Goal: Feedback & Contribution: Leave review/rating

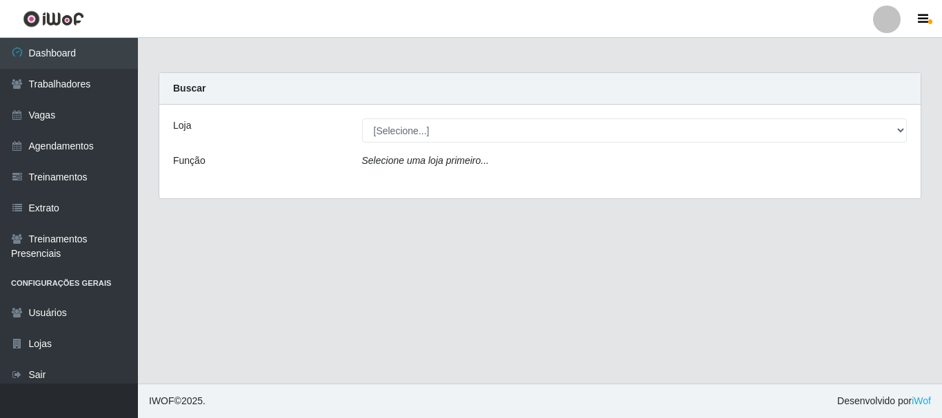
click at [474, 156] on icon "Selecione uma loja primeiro..." at bounding box center [425, 160] width 127 height 11
click at [473, 161] on icon "Selecione uma loja primeiro..." at bounding box center [425, 160] width 127 height 11
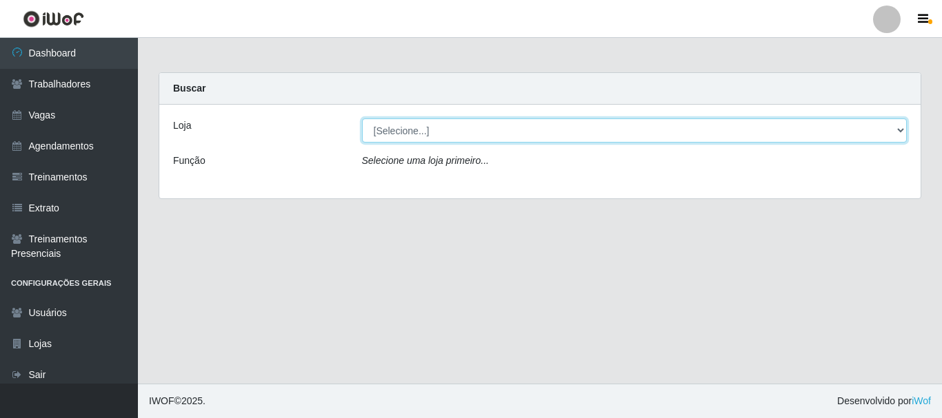
click at [461, 123] on select "[Selecione...] O Cestão - [GEOGRAPHIC_DATA]" at bounding box center [634, 131] width 545 height 24
select select "238"
click at [362, 119] on select "[Selecione...] O Cestão - [GEOGRAPHIC_DATA]" at bounding box center [634, 131] width 545 height 24
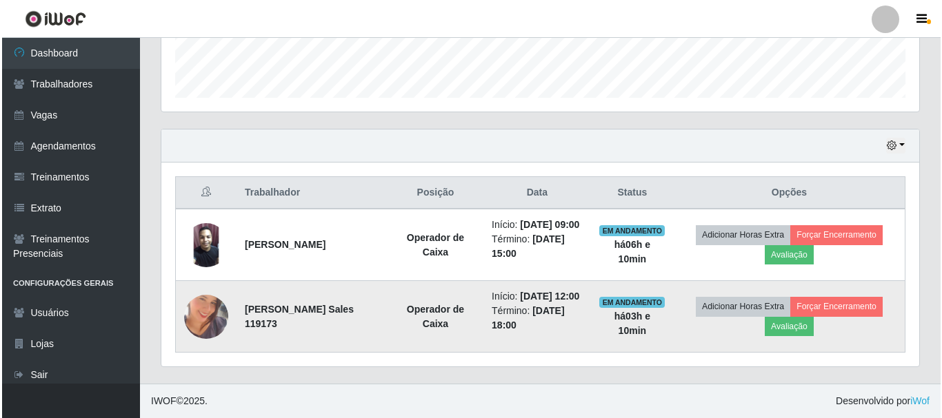
scroll to position [424, 0]
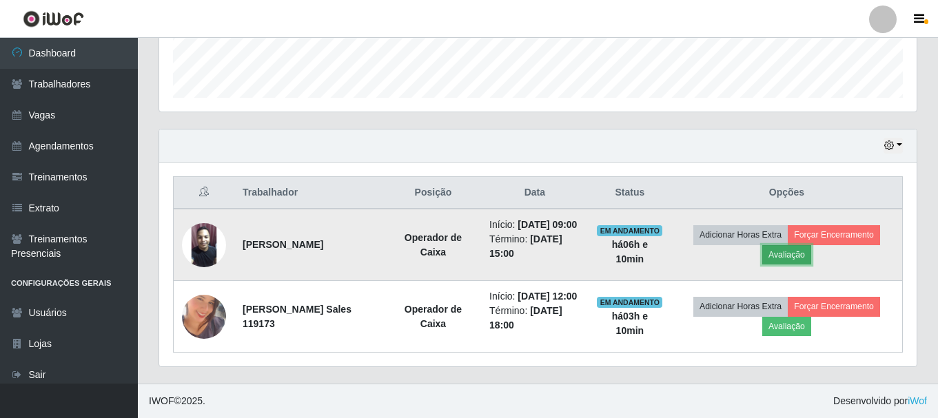
click at [795, 245] on button "Avaliação" at bounding box center [786, 254] width 49 height 19
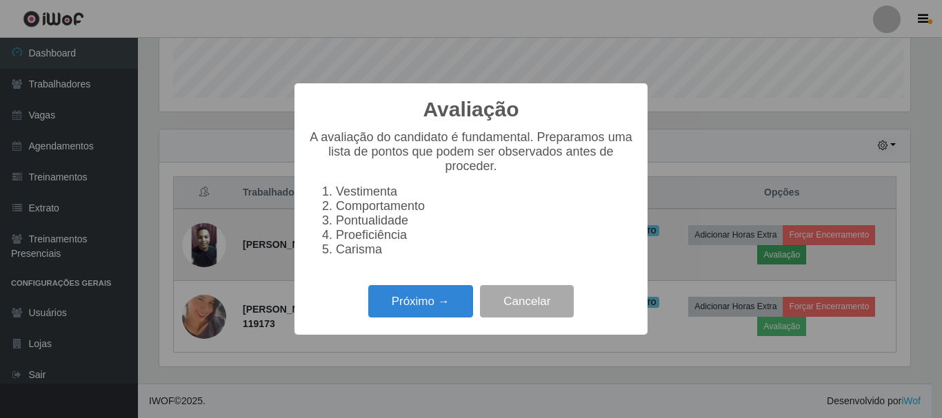
scroll to position [286, 751]
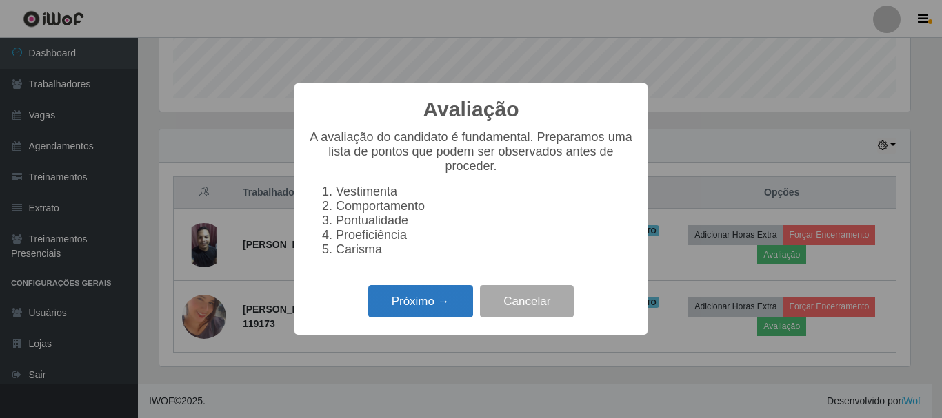
click at [428, 310] on button "Próximo →" at bounding box center [420, 301] width 105 height 32
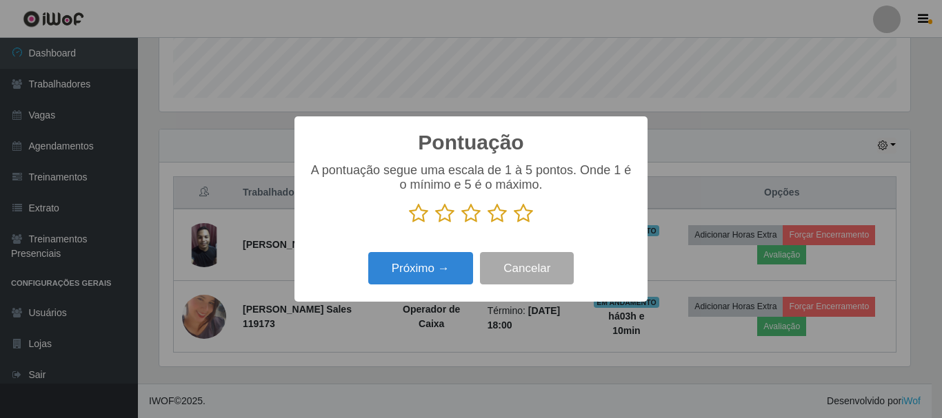
scroll to position [688977, 688512]
click at [529, 213] on icon at bounding box center [523, 213] width 19 height 21
click at [514, 224] on input "radio" at bounding box center [514, 224] width 0 height 0
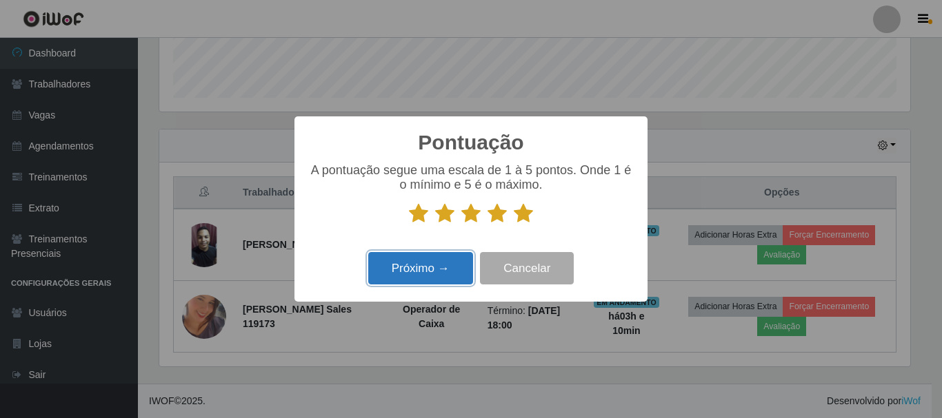
click at [448, 266] on button "Próximo →" at bounding box center [420, 268] width 105 height 32
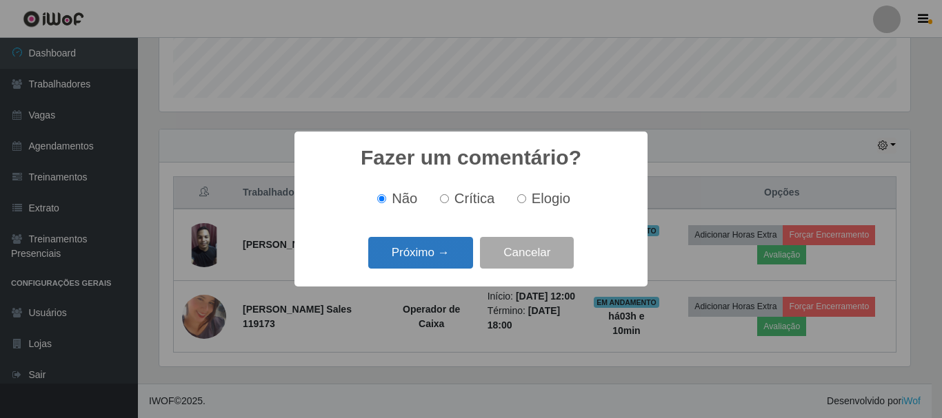
click at [429, 250] on button "Próximo →" at bounding box center [420, 253] width 105 height 32
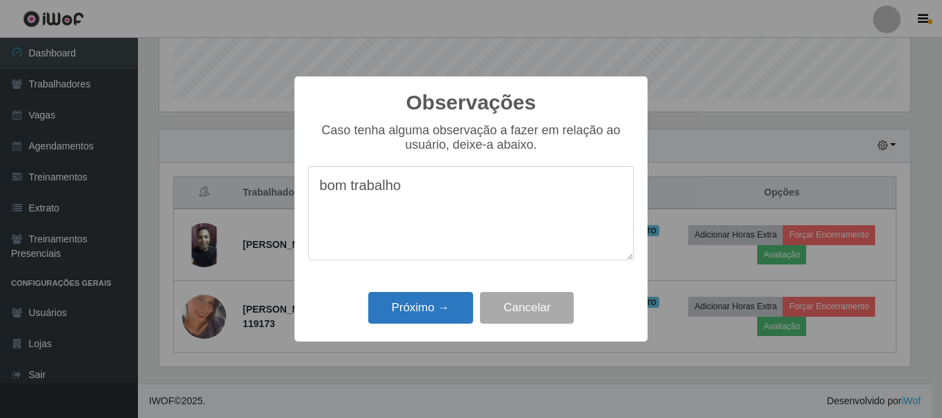
type textarea "bom trabalho"
click at [416, 305] on button "Próximo →" at bounding box center [420, 308] width 105 height 32
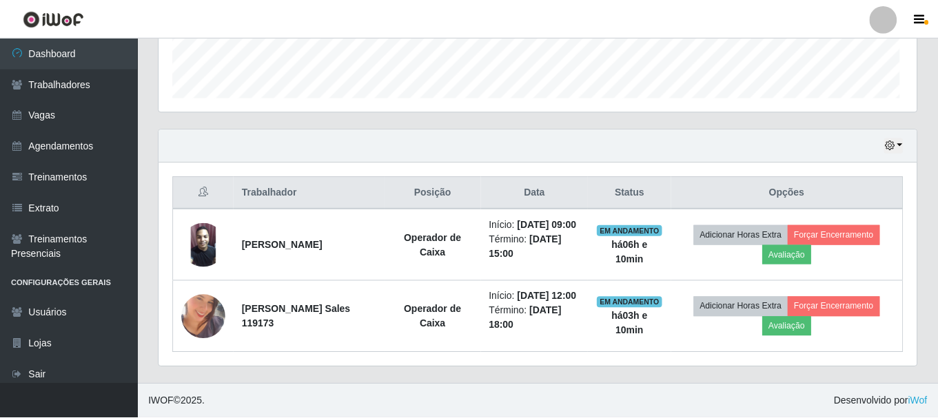
scroll to position [286, 758]
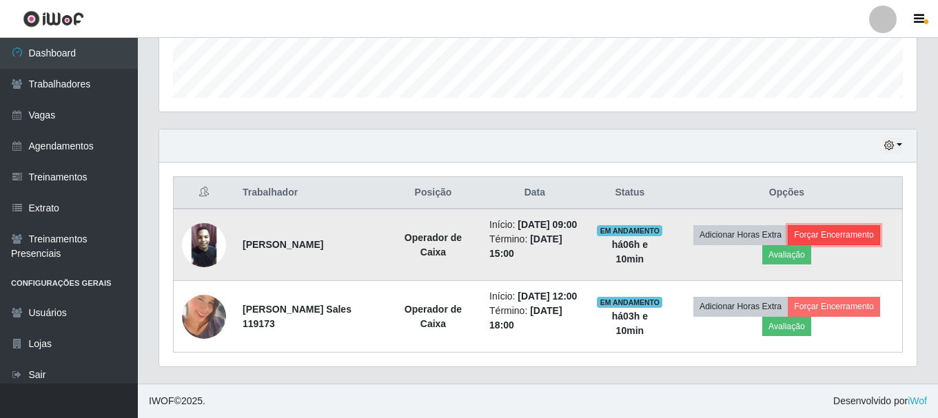
click at [841, 225] on button "Forçar Encerramento" at bounding box center [834, 234] width 92 height 19
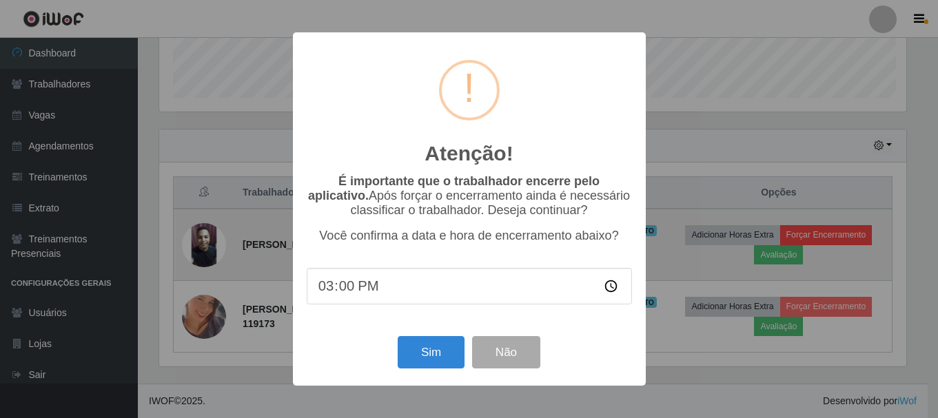
scroll to position [286, 751]
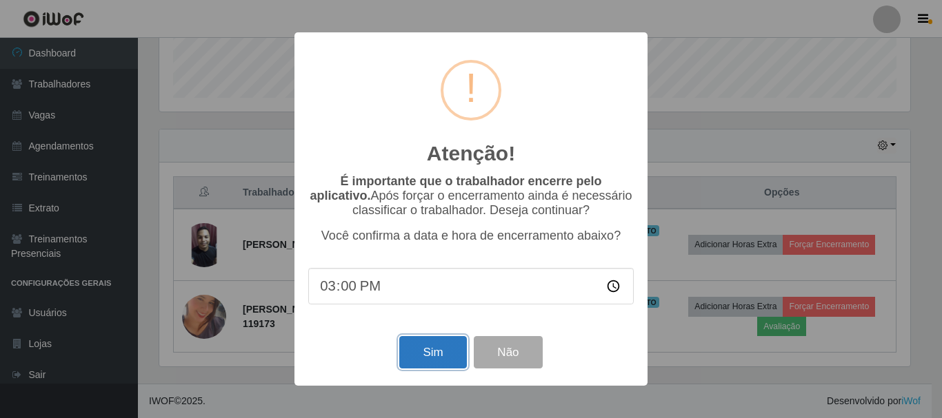
click at [425, 347] on button "Sim" at bounding box center [432, 352] width 67 height 32
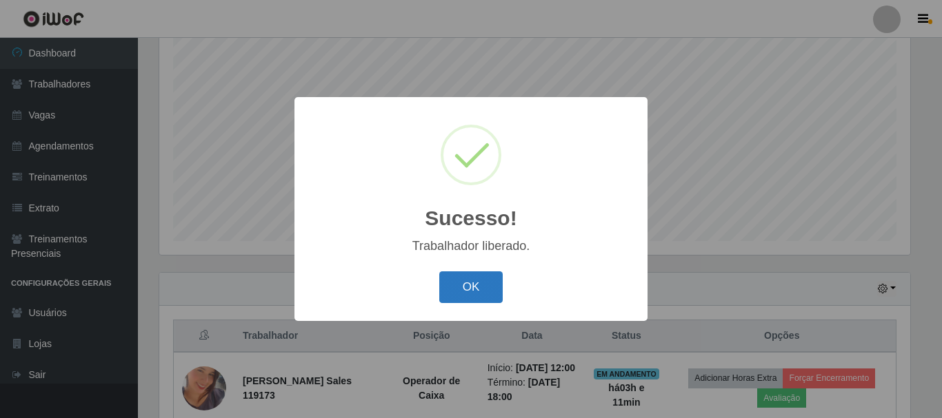
click at [456, 288] on button "OK" at bounding box center [471, 288] width 64 height 32
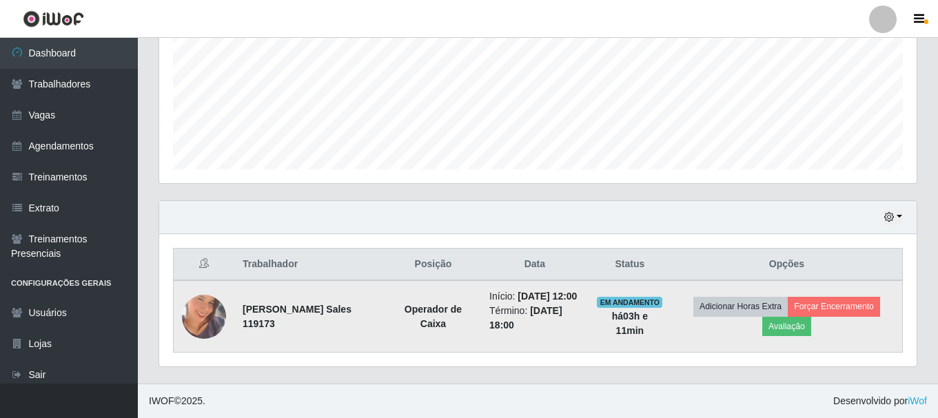
scroll to position [338, 0]
